Goal: Navigation & Orientation: Find specific page/section

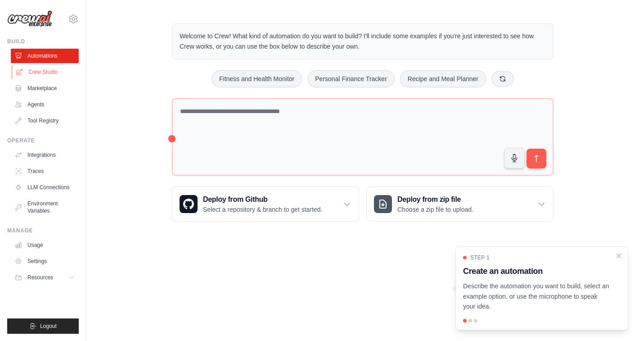
click at [49, 67] on link "Crew Studio" at bounding box center [46, 72] width 68 height 14
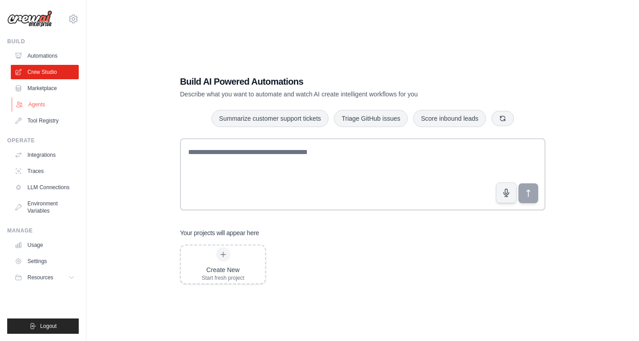
click at [37, 102] on link "Agents" at bounding box center [46, 104] width 68 height 14
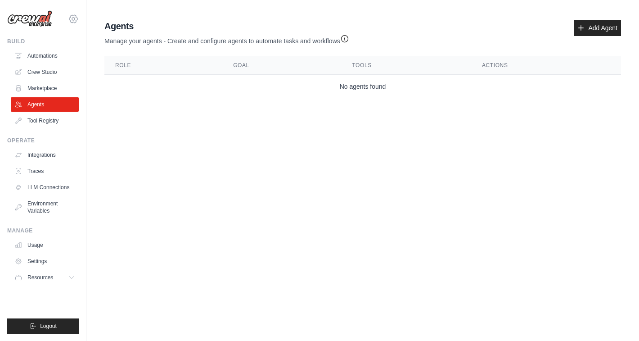
click at [73, 18] on icon at bounding box center [73, 18] width 11 height 11
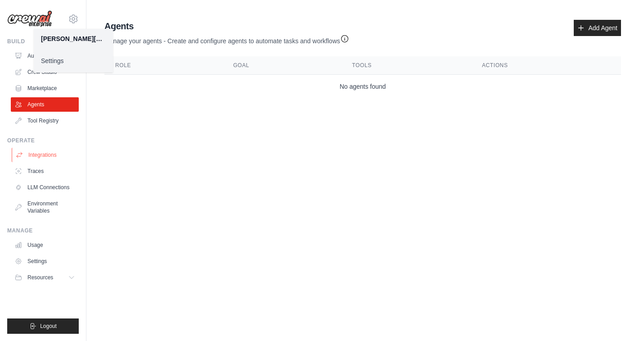
click at [54, 153] on link "Integrations" at bounding box center [46, 155] width 68 height 14
